Goal: Task Accomplishment & Management: Use online tool/utility

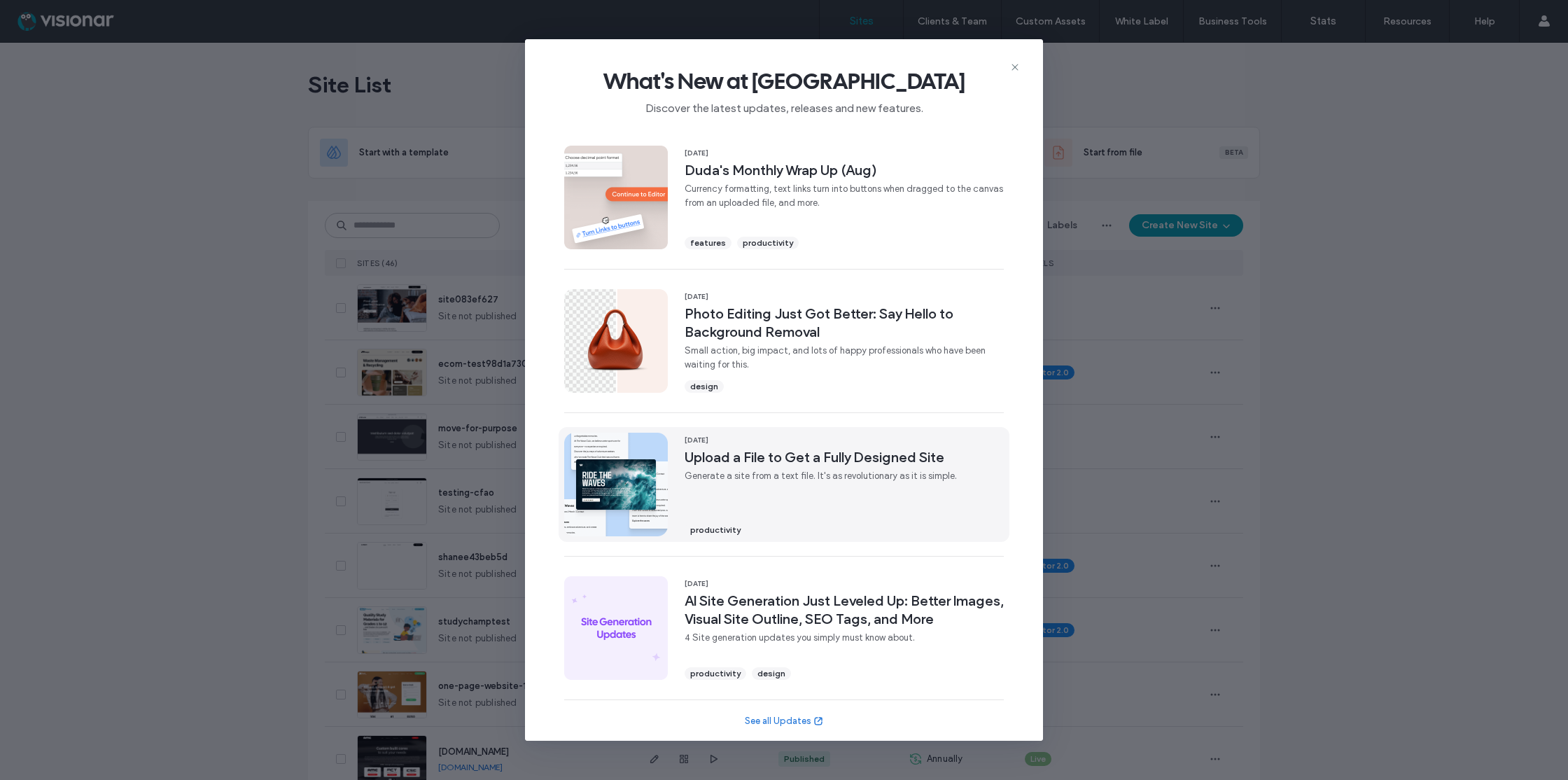
scroll to position [284, 0]
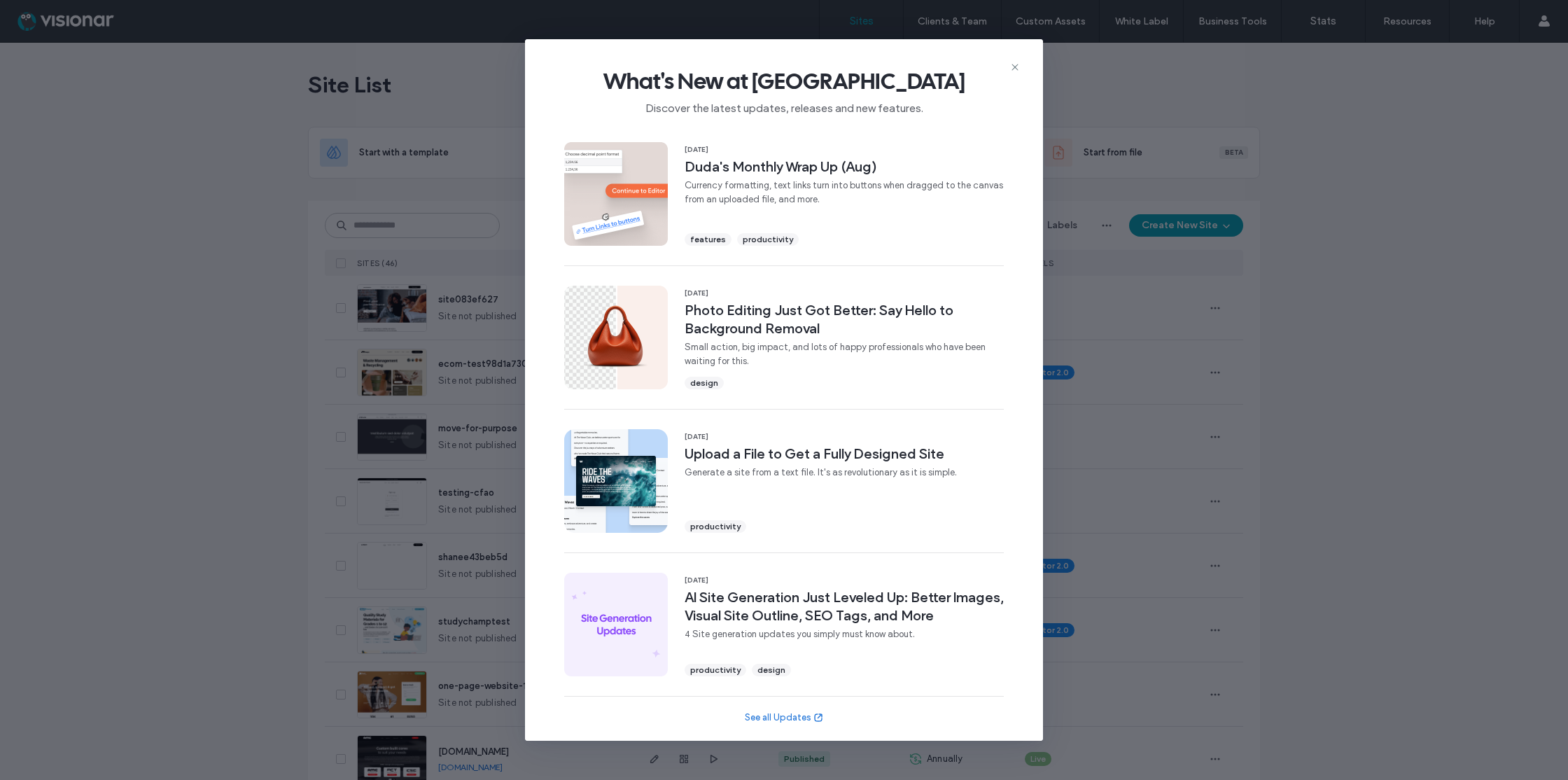
click at [1018, 64] on icon at bounding box center [1015, 67] width 11 height 11
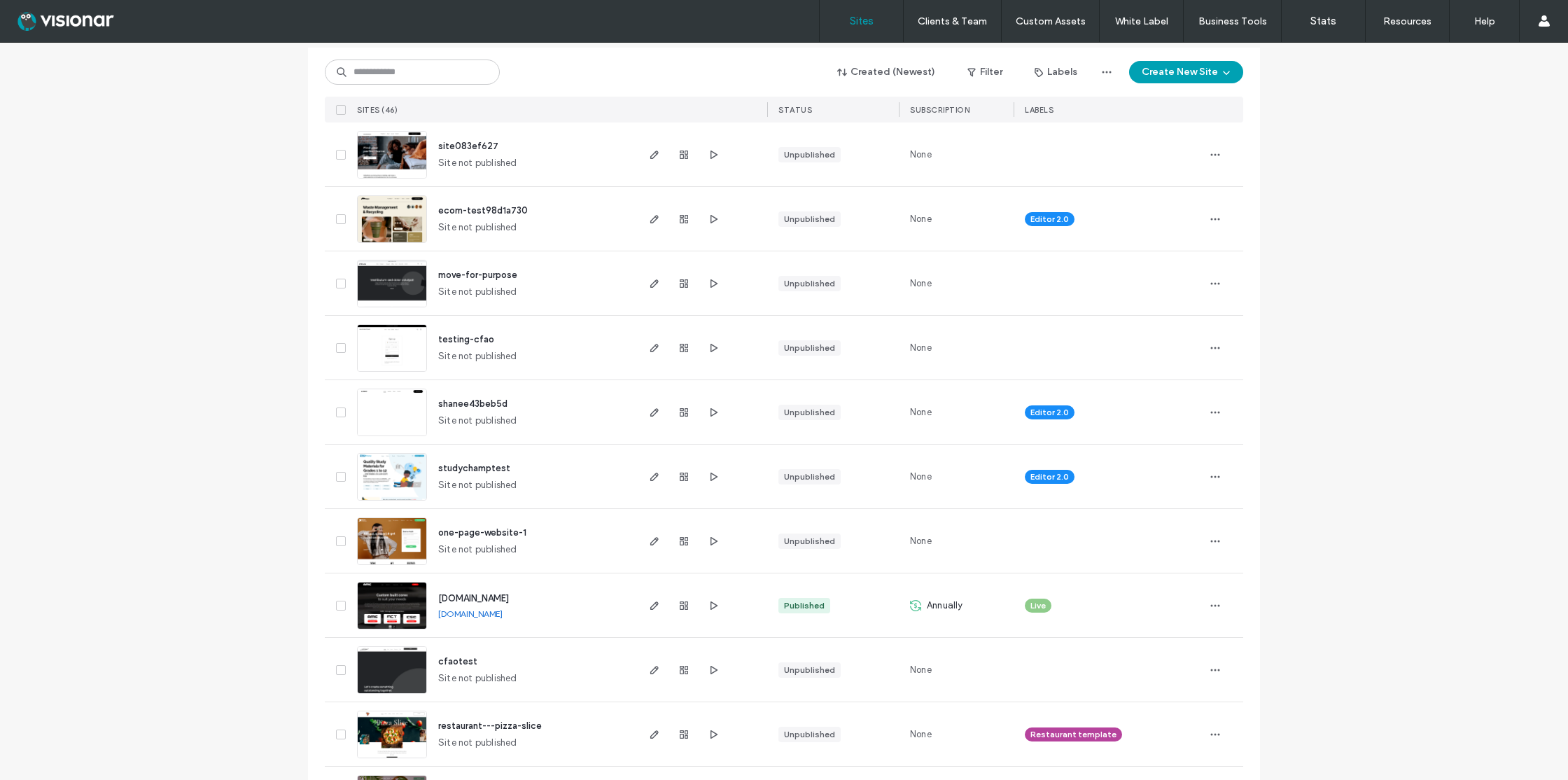
scroll to position [160, 0]
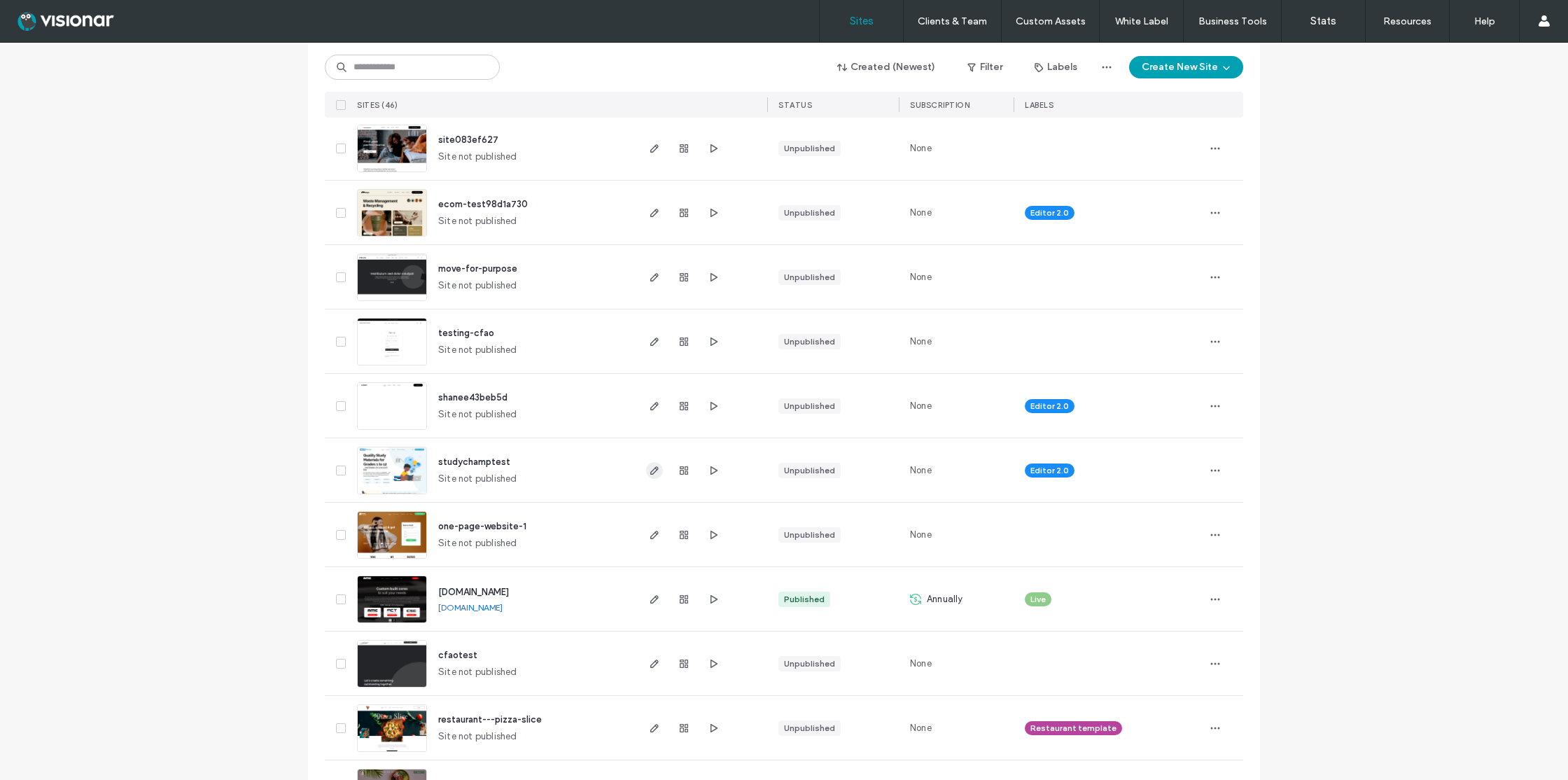
click at [649, 470] on icon "button" at bounding box center [654, 470] width 11 height 11
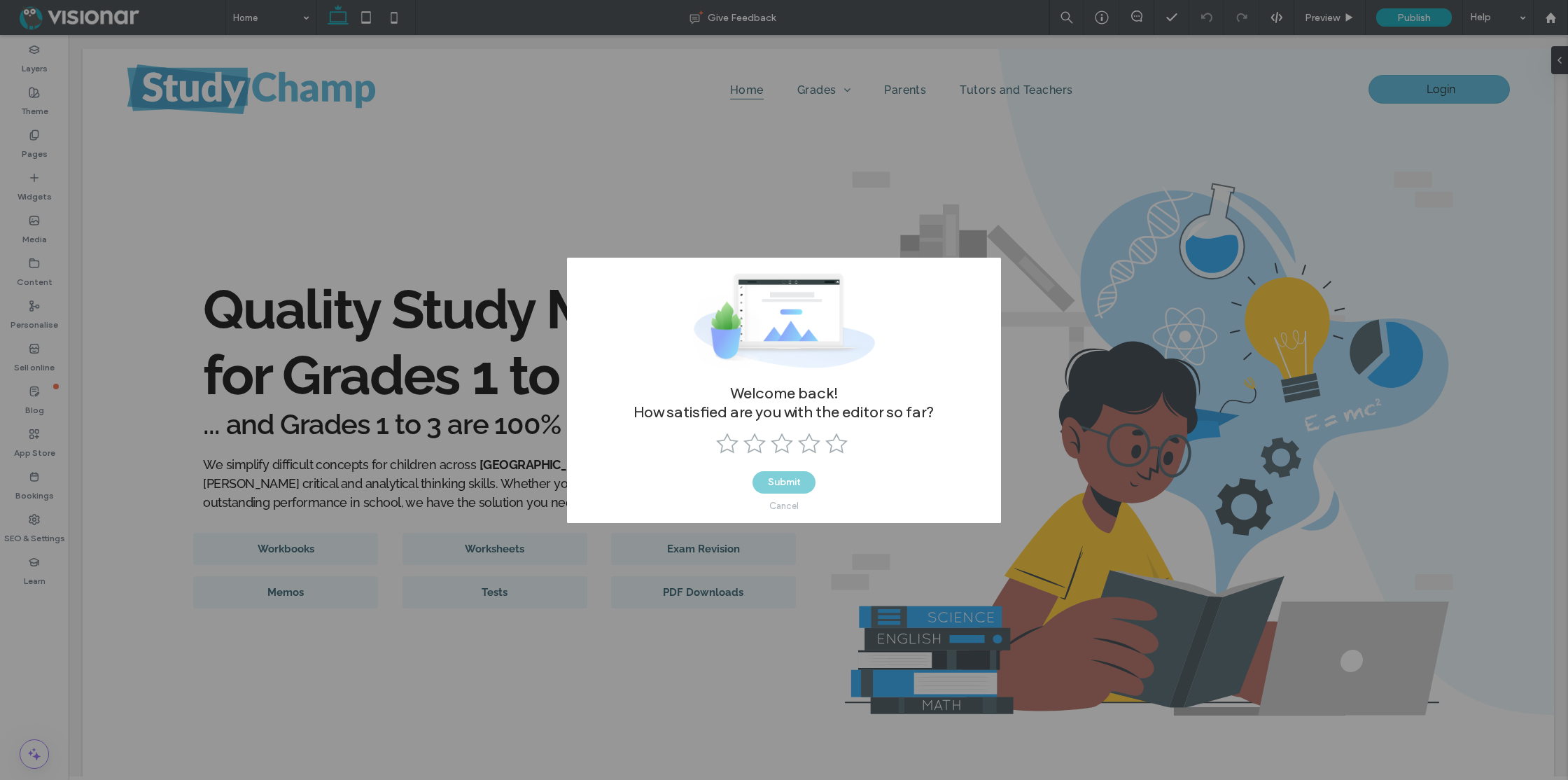
drag, startPoint x: 789, startPoint y: 506, endPoint x: 799, endPoint y: 509, distance: 10.4
click at [789, 507] on div "Cancel" at bounding box center [784, 506] width 30 height 11
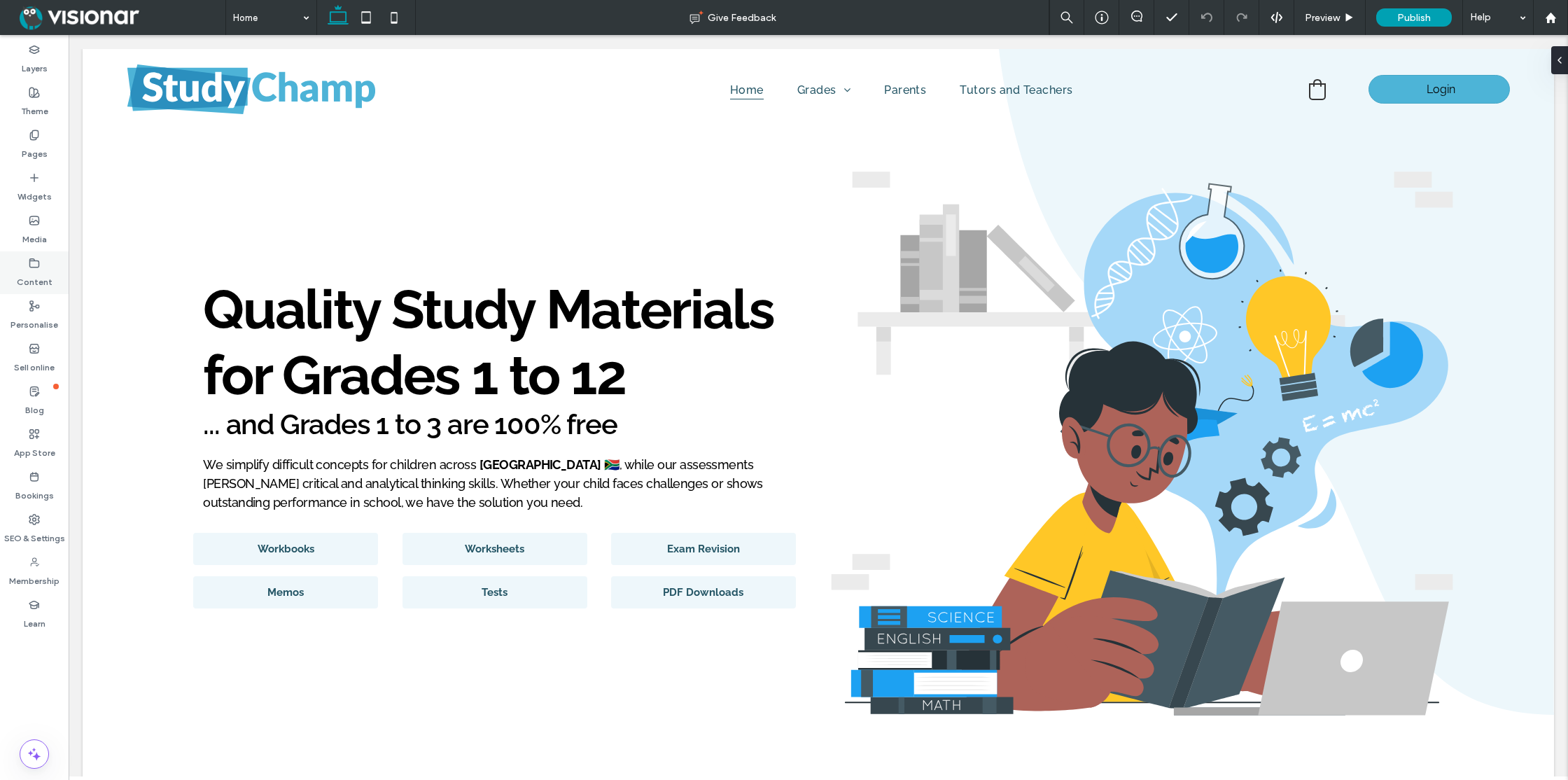
click at [35, 268] on icon at bounding box center [34, 263] width 11 height 11
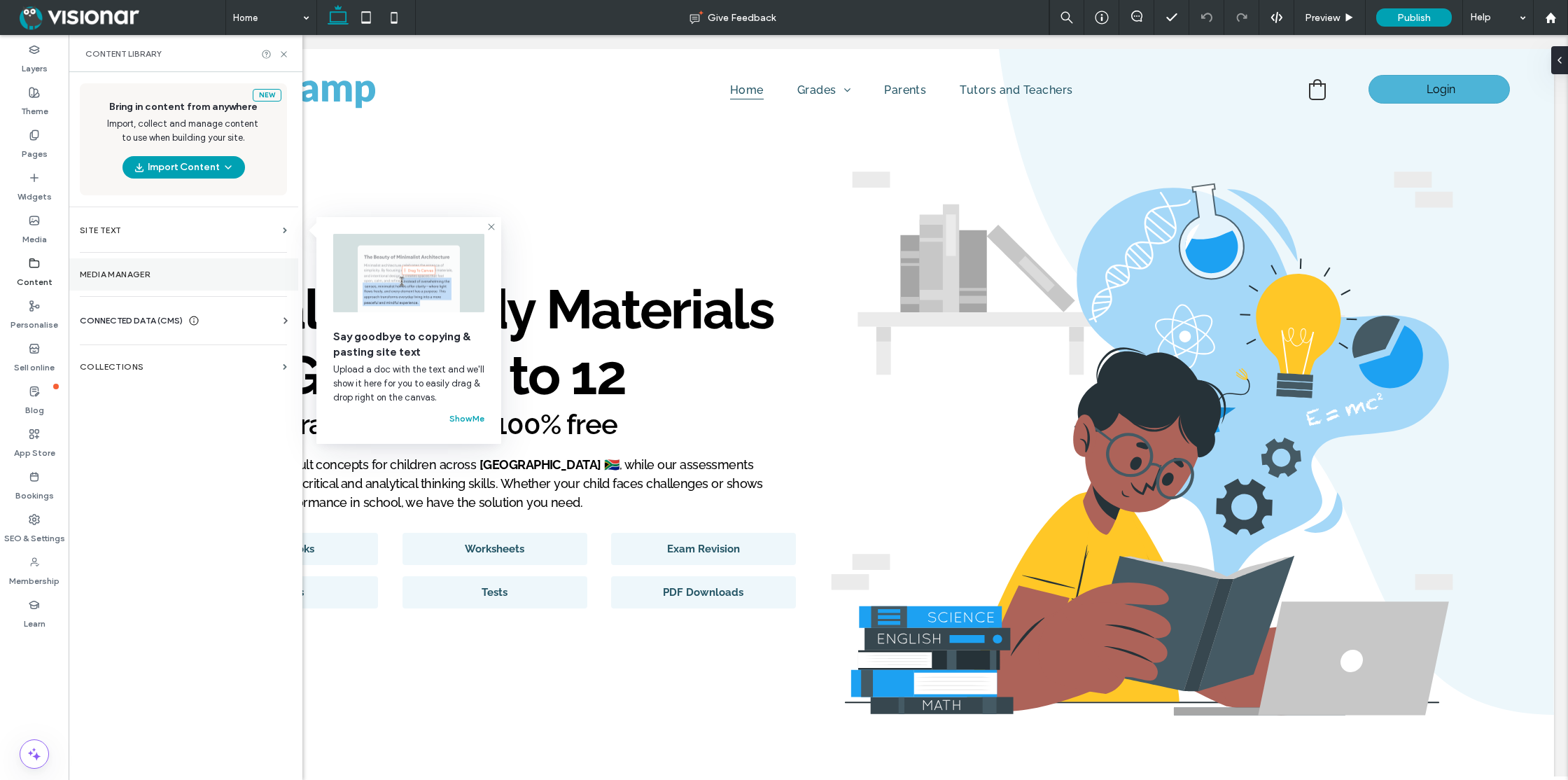
click at [127, 272] on label "Media Manager" at bounding box center [183, 275] width 207 height 10
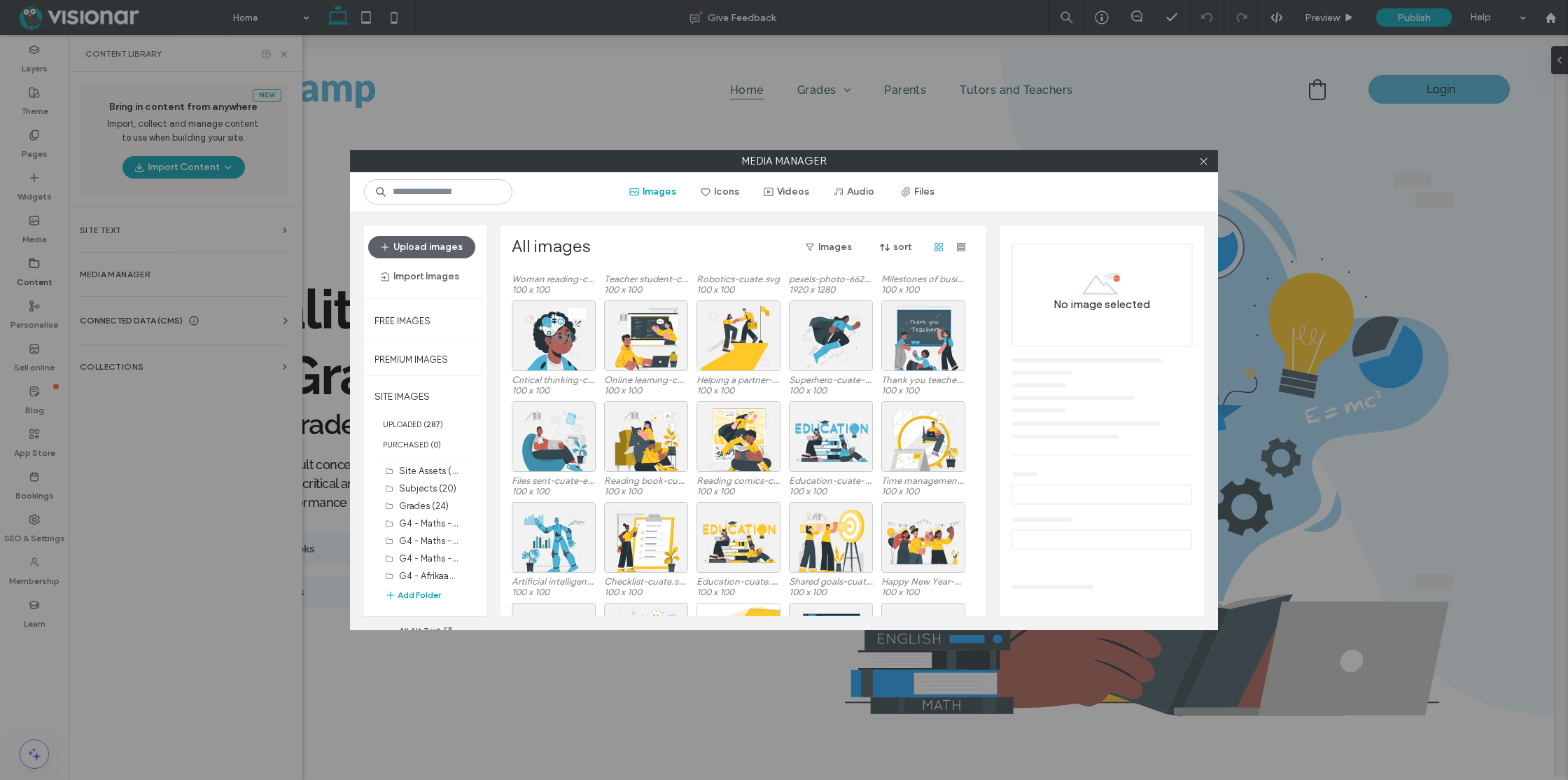
scroll to position [302, 0]
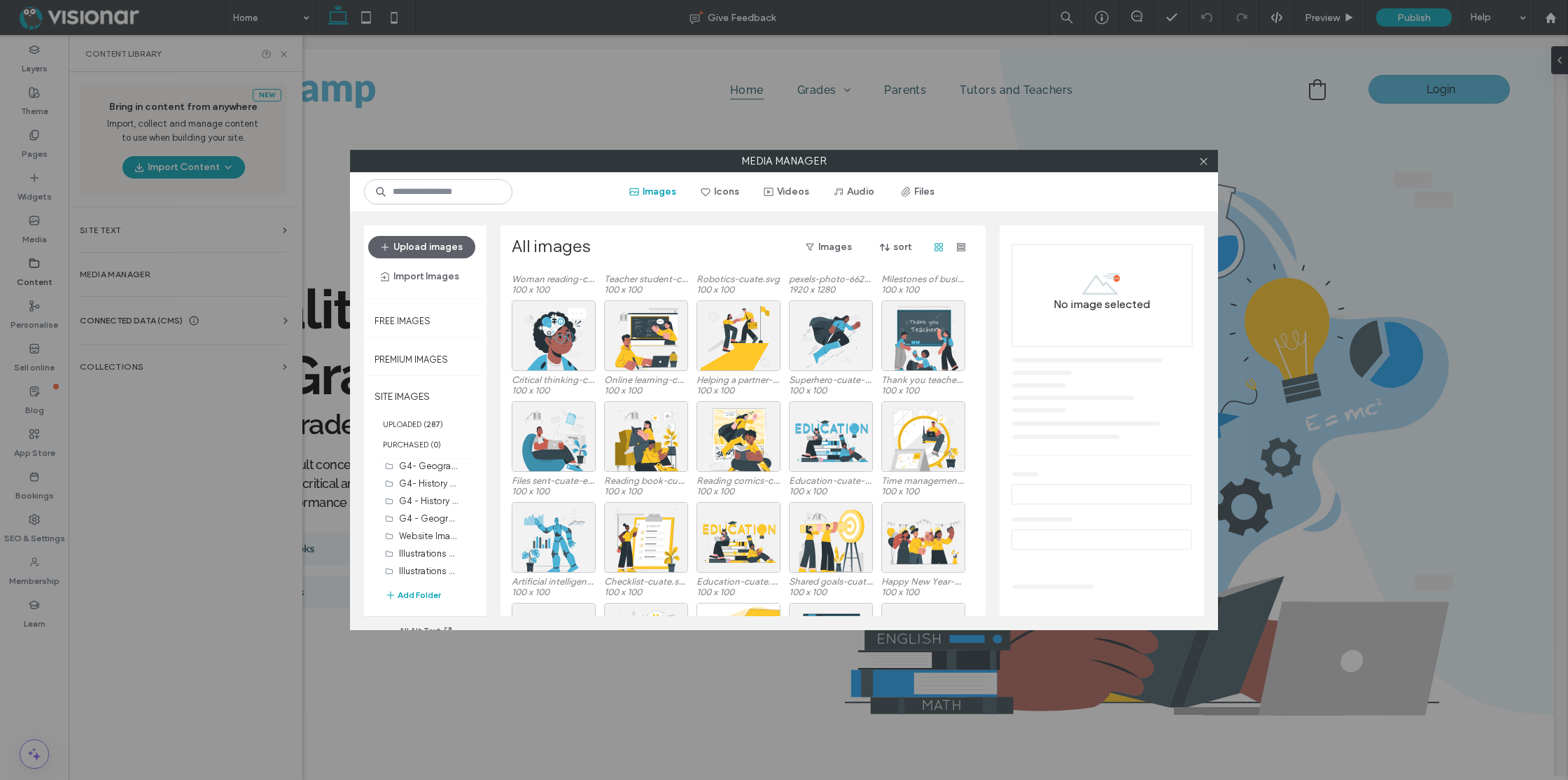
drag, startPoint x: 1216, startPoint y: 626, endPoint x: 1203, endPoint y: 719, distance: 93.9
click at [1263, 721] on div "Media Manager Images Icons Videos Audio Files Upload images Import Images Free …" at bounding box center [784, 390] width 1568 height 780
click at [588, 360] on div "Select" at bounding box center [553, 336] width 84 height 71
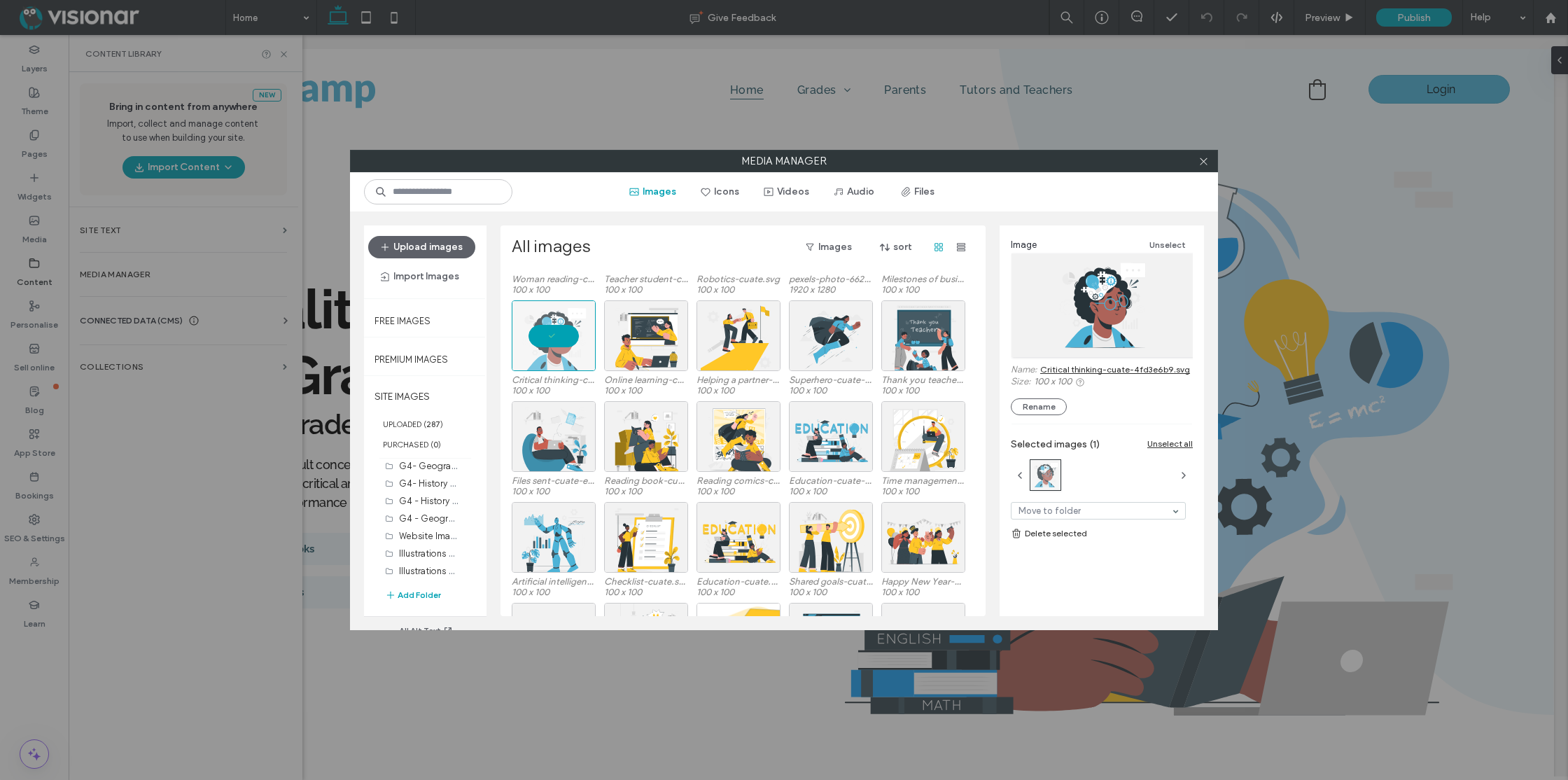
scroll to position [0, 0]
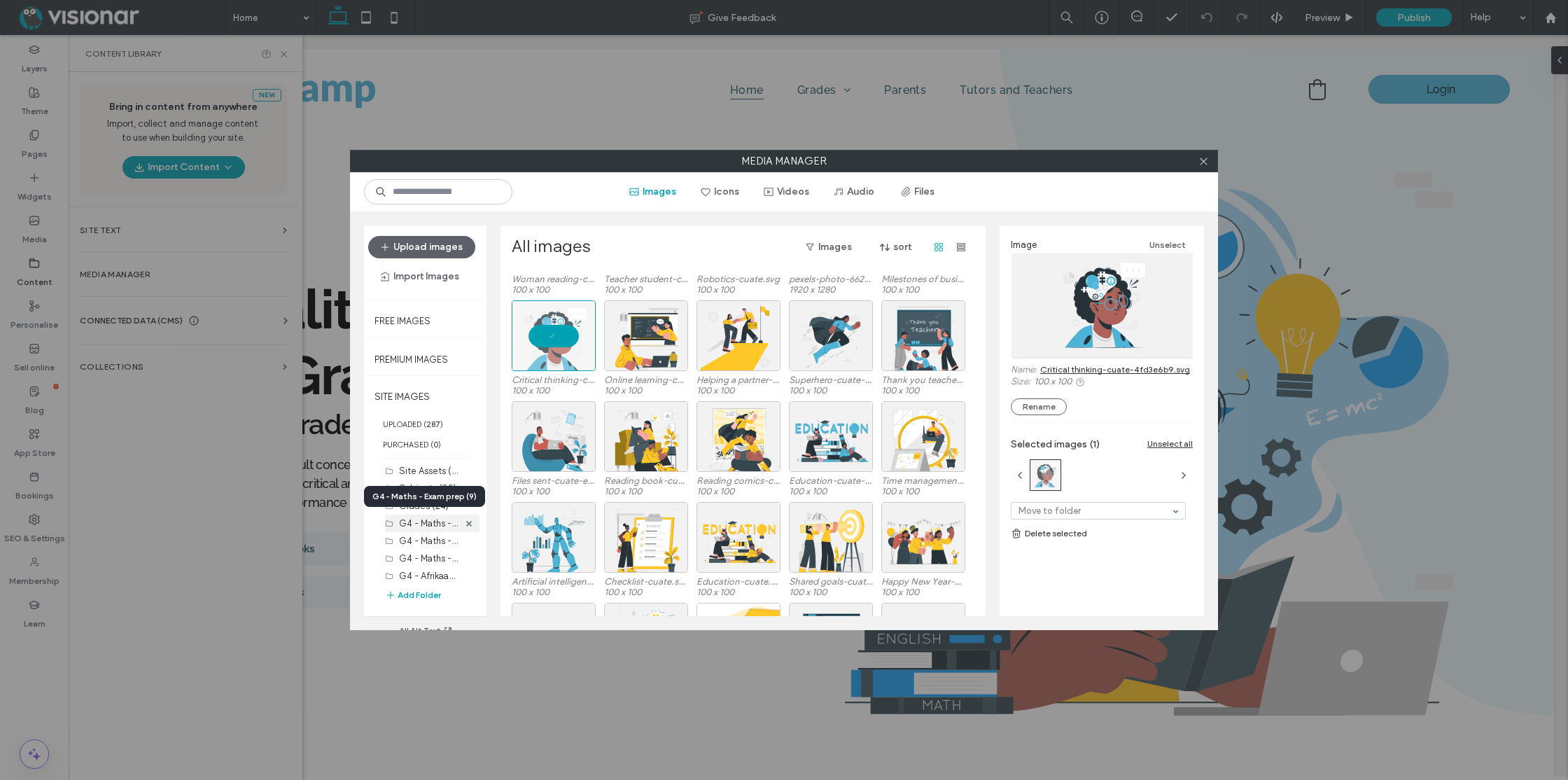
click at [424, 523] on label "G4 - Maths - Exam prep (9)" at bounding box center [456, 522] width 114 height 13
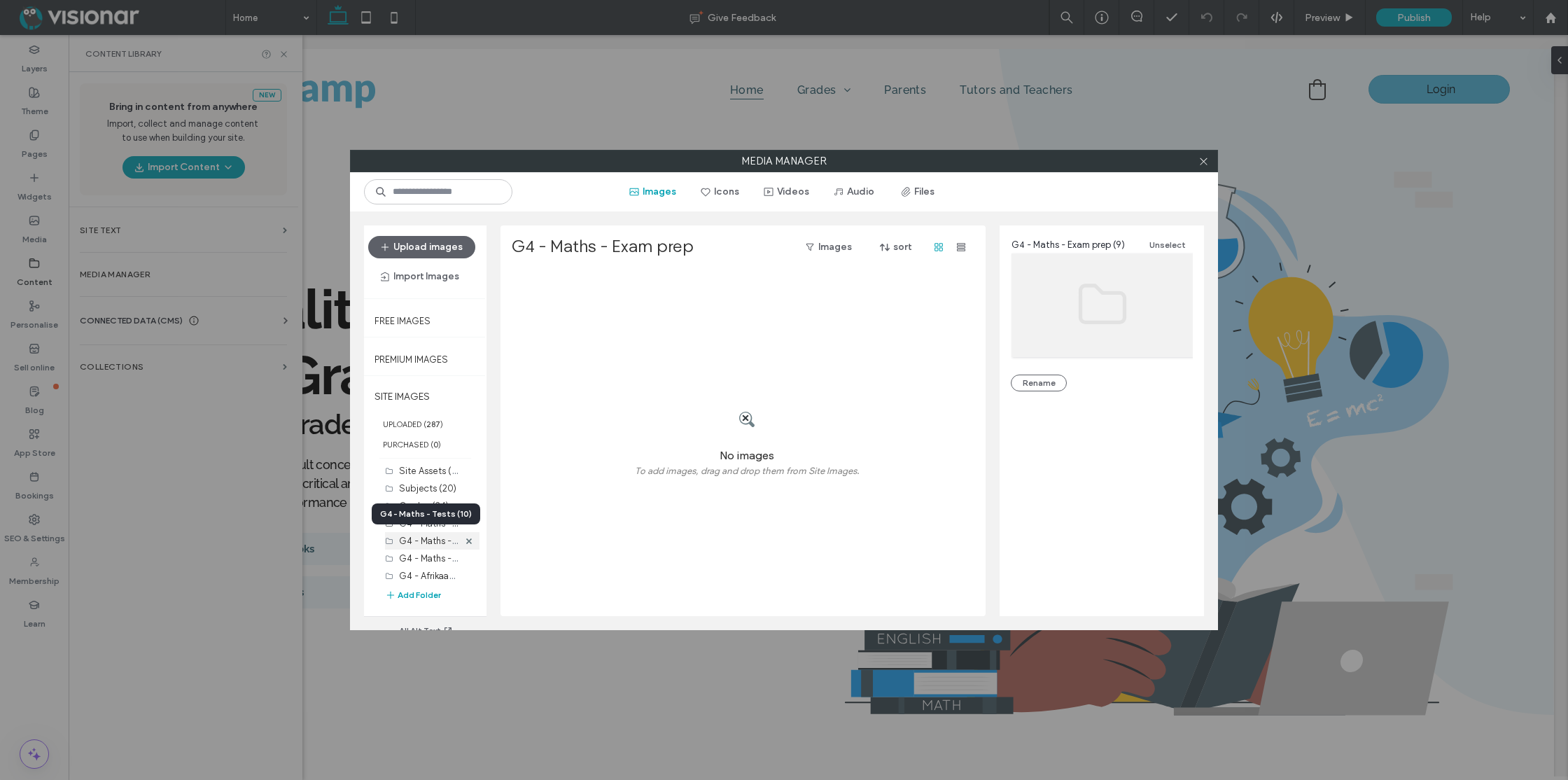
click at [425, 545] on label "G4 - Maths - Tests (10)" at bounding box center [446, 540] width 95 height 13
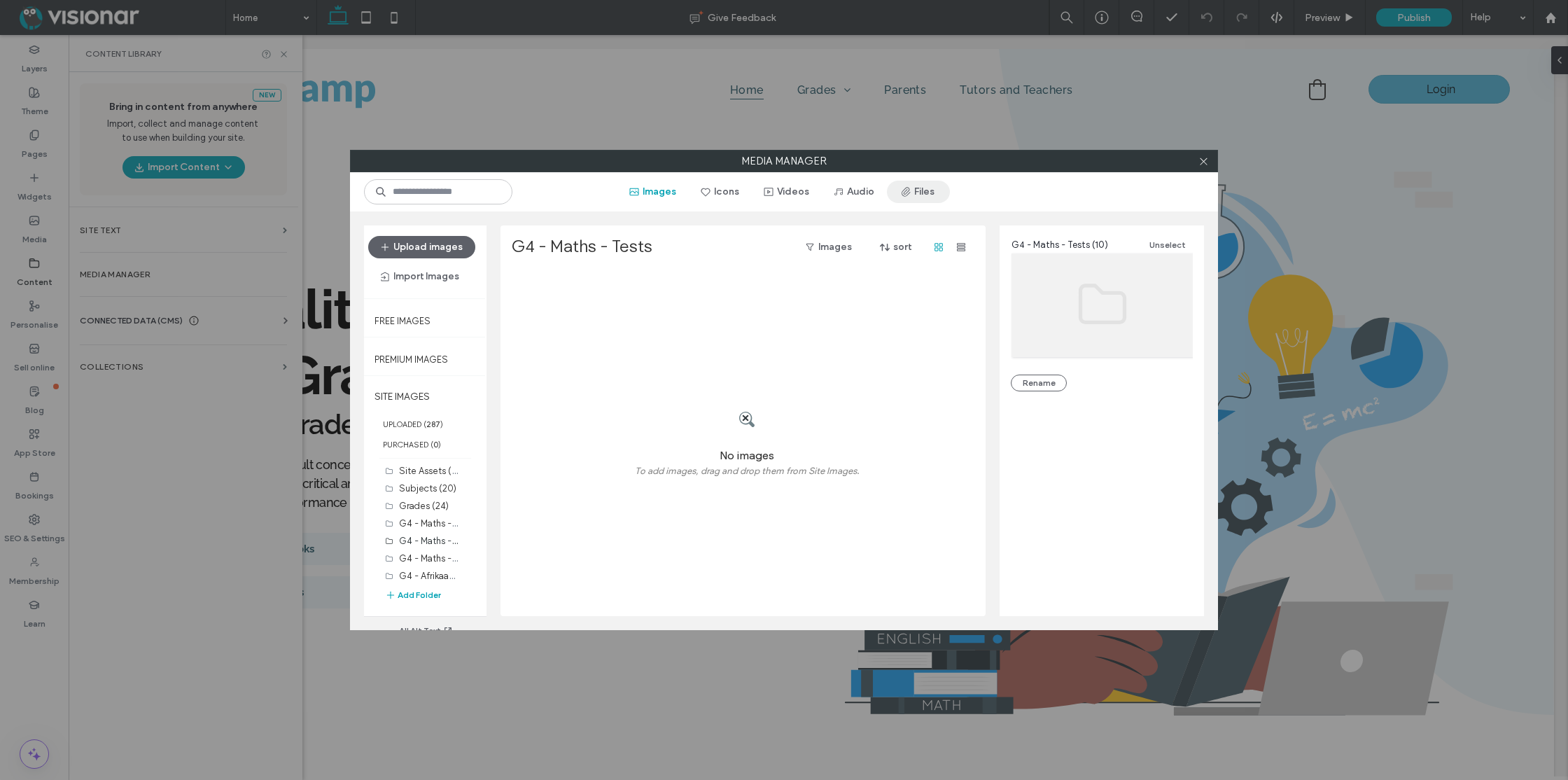
click at [924, 188] on button "Files" at bounding box center [918, 192] width 63 height 22
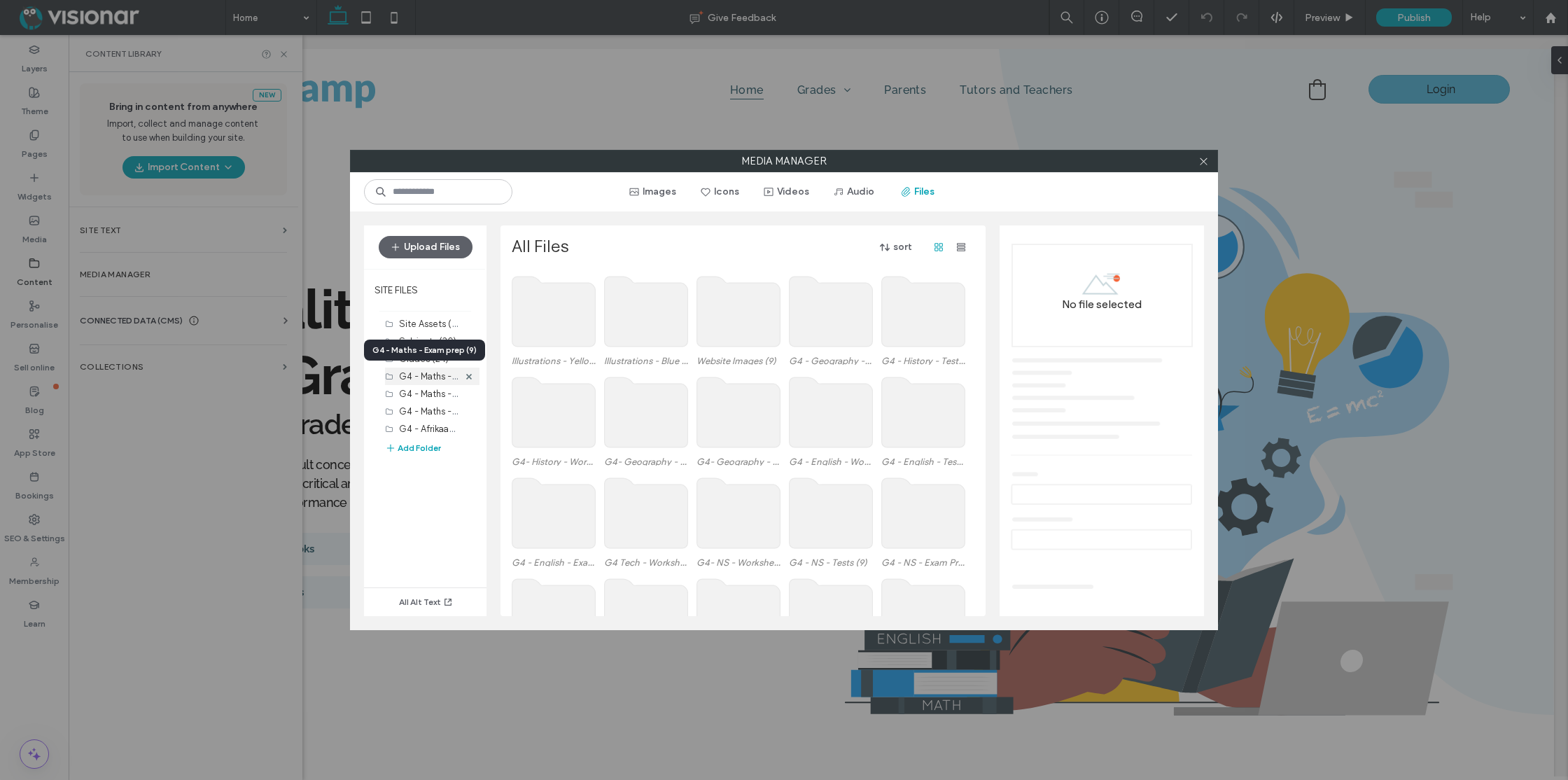
click at [419, 377] on label "G4 - Maths - Exam prep (9)" at bounding box center [456, 376] width 114 height 13
